Goal: Information Seeking & Learning: Learn about a topic

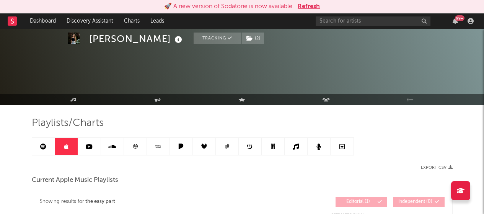
scroll to position [532, 0]
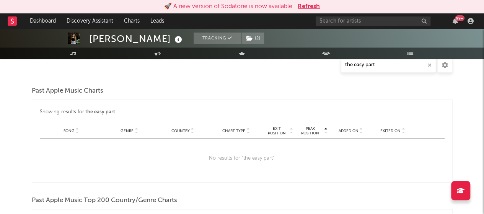
click at [312, 8] on button "Refresh" at bounding box center [309, 6] width 22 height 9
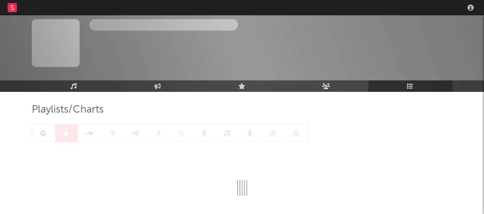
scroll to position [54, 0]
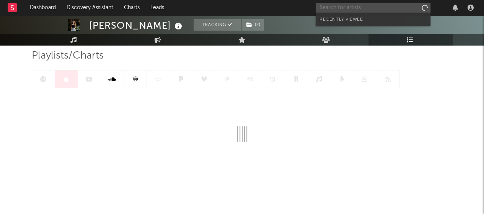
click at [338, 8] on input "text" at bounding box center [373, 8] width 115 height 10
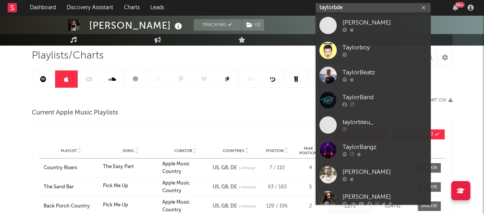
click at [338, 7] on input "taylorbde" at bounding box center [373, 8] width 115 height 10
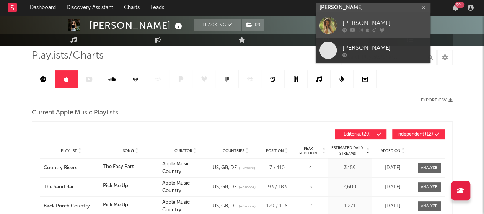
type input "[PERSON_NAME]"
click at [374, 31] on icon at bounding box center [375, 30] width 4 height 5
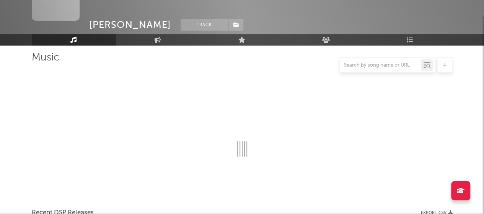
select select "6m"
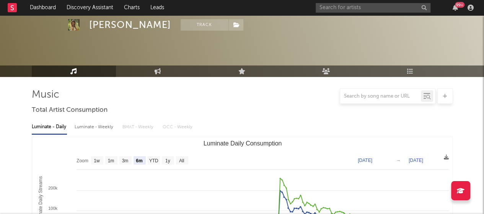
scroll to position [0, 0]
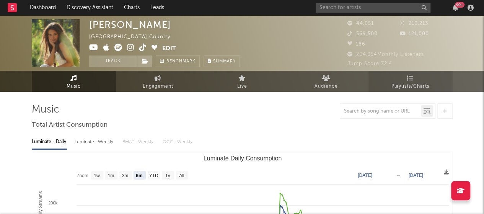
click at [394, 78] on link "Playlists/Charts" at bounding box center [411, 81] width 84 height 21
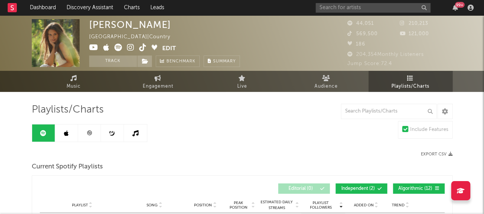
click at [65, 128] on link at bounding box center [66, 132] width 23 height 17
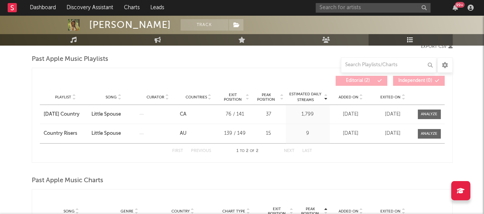
scroll to position [108, 0]
